Goal: Find specific page/section

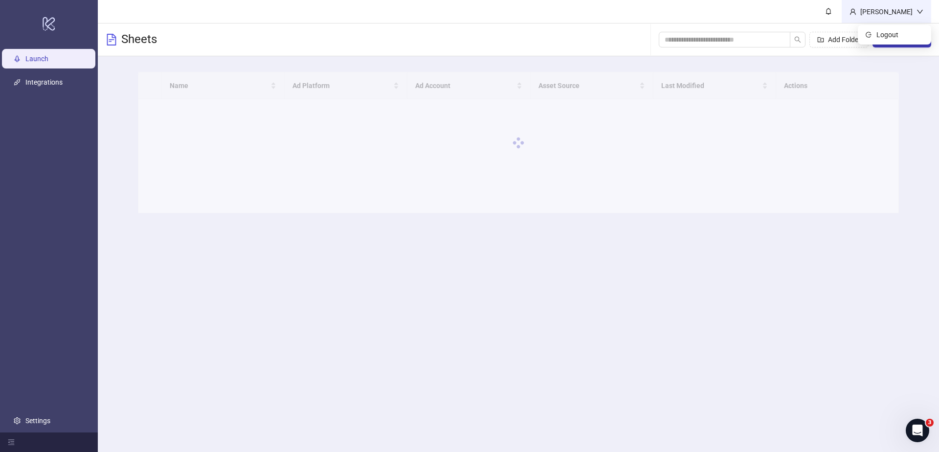
click at [914, 11] on div "[PERSON_NAME]" at bounding box center [886, 11] width 60 height 11
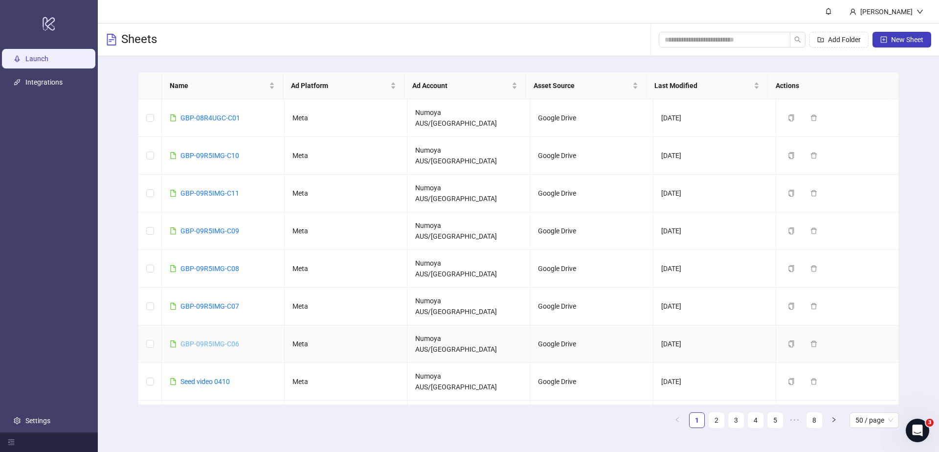
click at [211, 340] on link "GBP-09R5IMG-C06" at bounding box center [209, 344] width 59 height 8
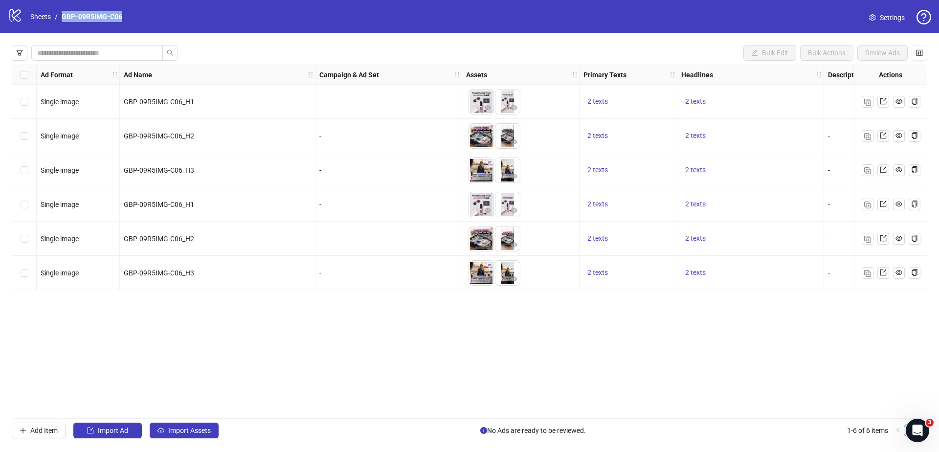
drag, startPoint x: 131, startPoint y: 14, endPoint x: 61, endPoint y: 12, distance: 70.4
click at [61, 12] on div "logo/logo-mobile Sheets / GBP-09R5IMG-C06 Settings" at bounding box center [469, 17] width 923 height 18
copy link "GBP-09R5IMG-C06"
click at [419, 44] on div "Bulk Edit Bulk Actions Review Ads Ad Format Ad Name Campaign & Ad Set Assets Pr…" at bounding box center [469, 241] width 939 height 416
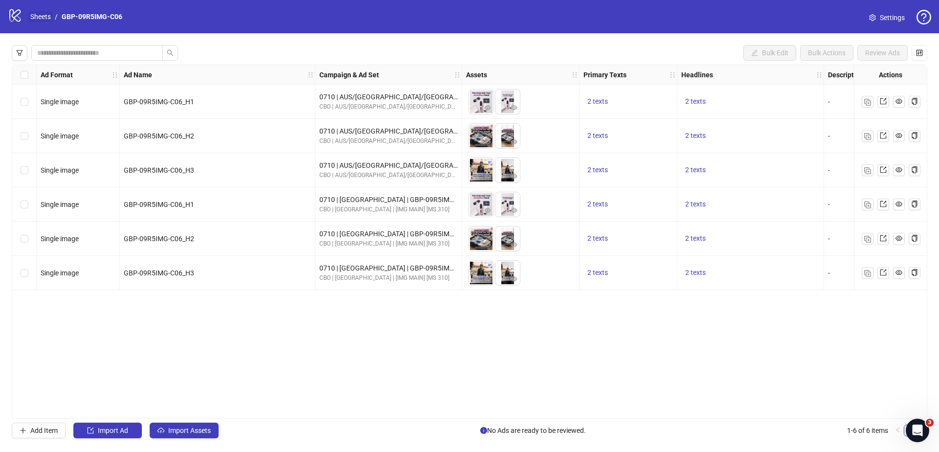
click at [49, 17] on link "Sheets" at bounding box center [40, 16] width 24 height 11
